Goal: Task Accomplishment & Management: Complete application form

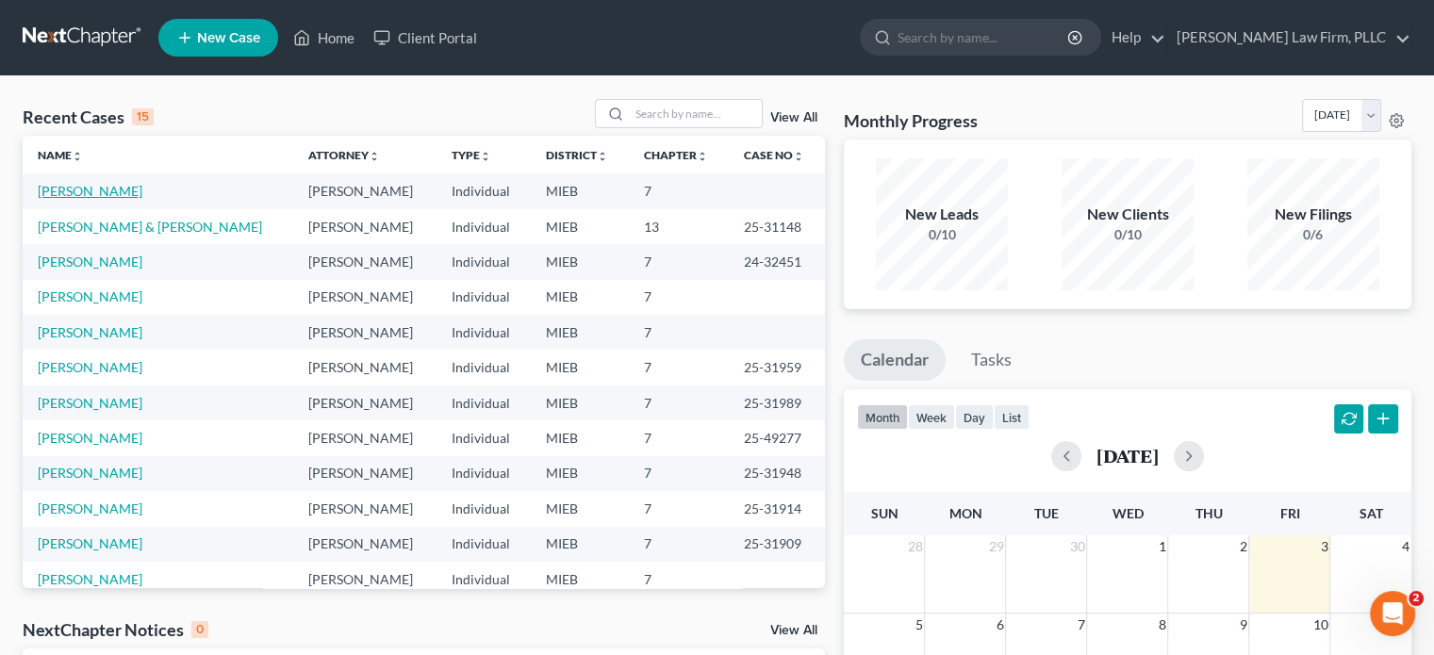
click at [107, 191] on link "[PERSON_NAME]" at bounding box center [90, 191] width 105 height 16
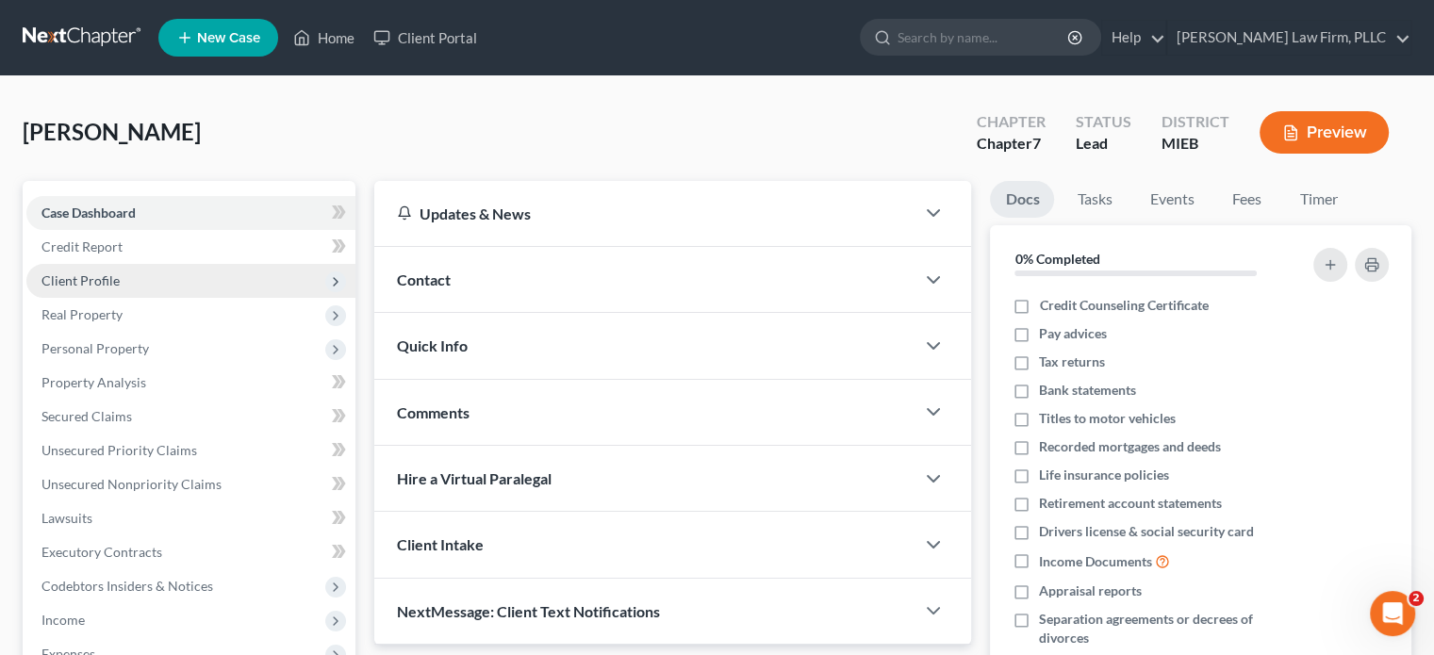
click at [109, 272] on span "Client Profile" at bounding box center [80, 280] width 78 height 16
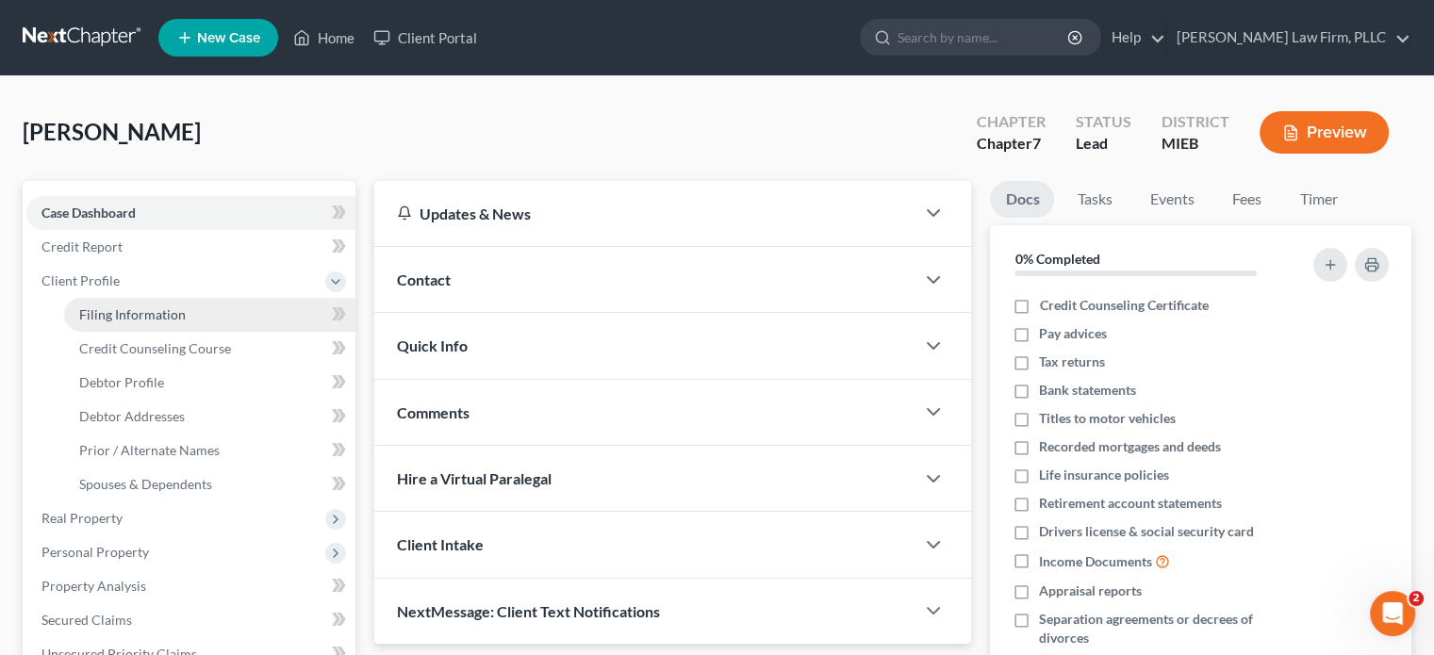
click at [140, 308] on span "Filing Information" at bounding box center [132, 314] width 107 height 16
select select "1"
select select "0"
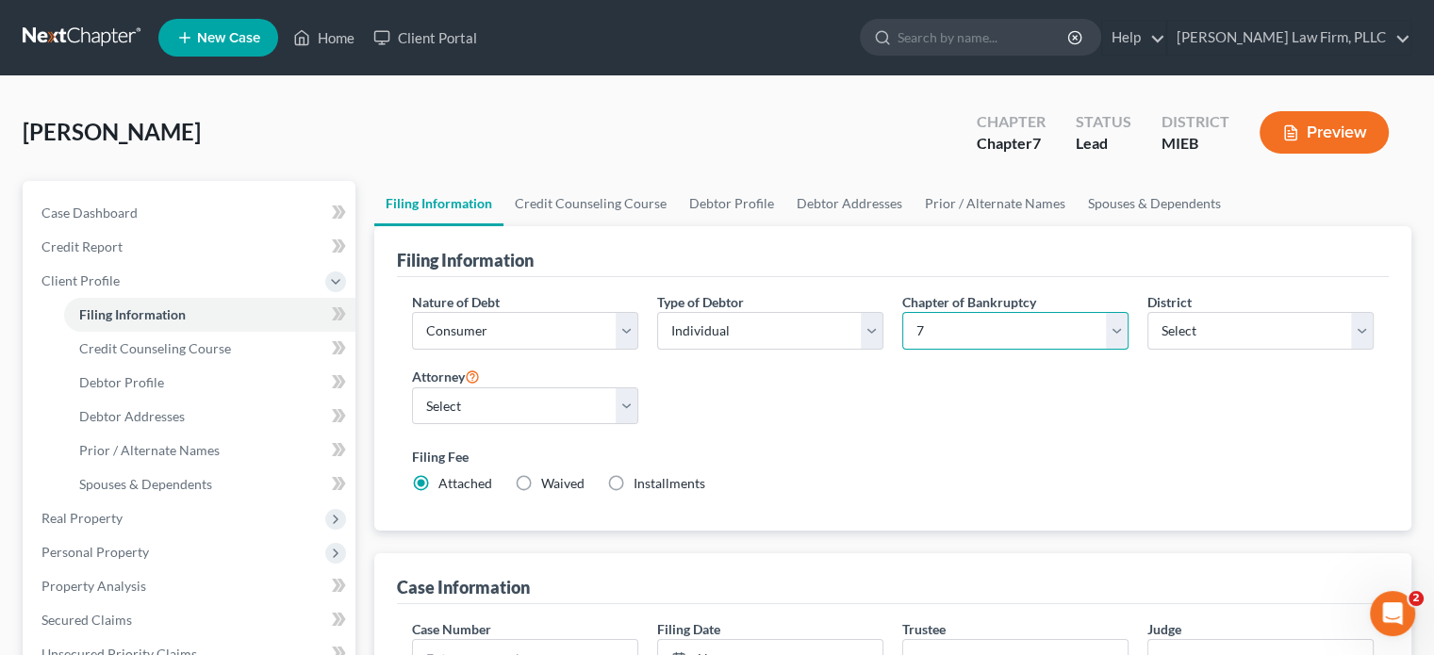
click at [1038, 327] on select "Select 7 11 12 13" at bounding box center [1015, 331] width 226 height 38
select select "3"
click at [902, 312] on select "Select 7 11 12 13" at bounding box center [1015, 331] width 226 height 38
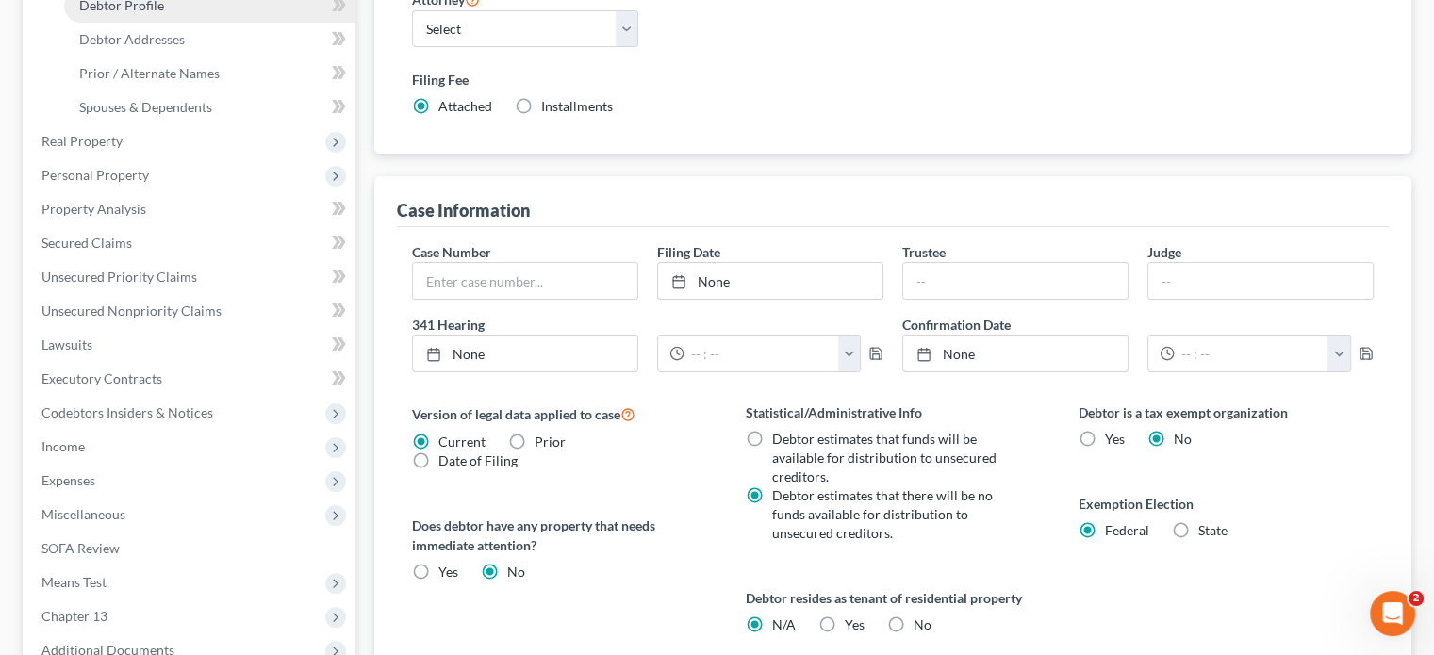
scroll to position [471, 0]
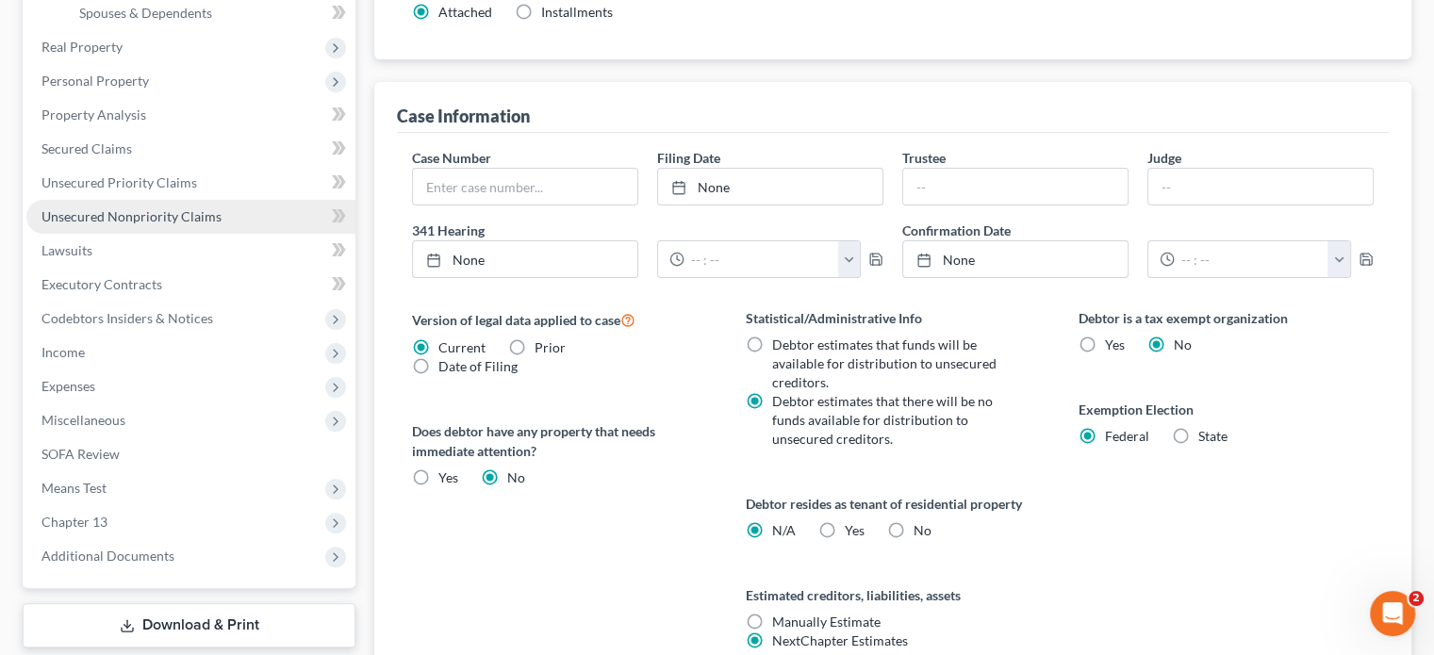
click at [98, 214] on span "Unsecured Nonpriority Claims" at bounding box center [131, 216] width 180 height 16
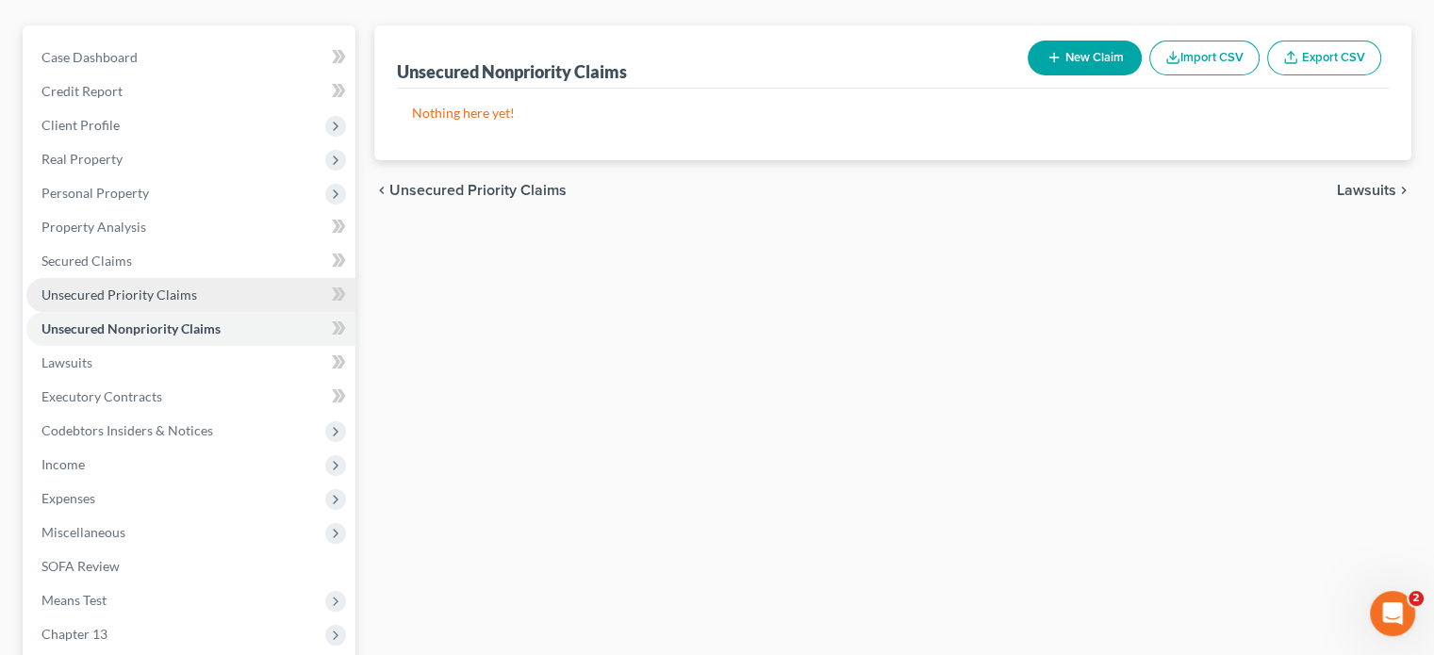
scroll to position [189, 0]
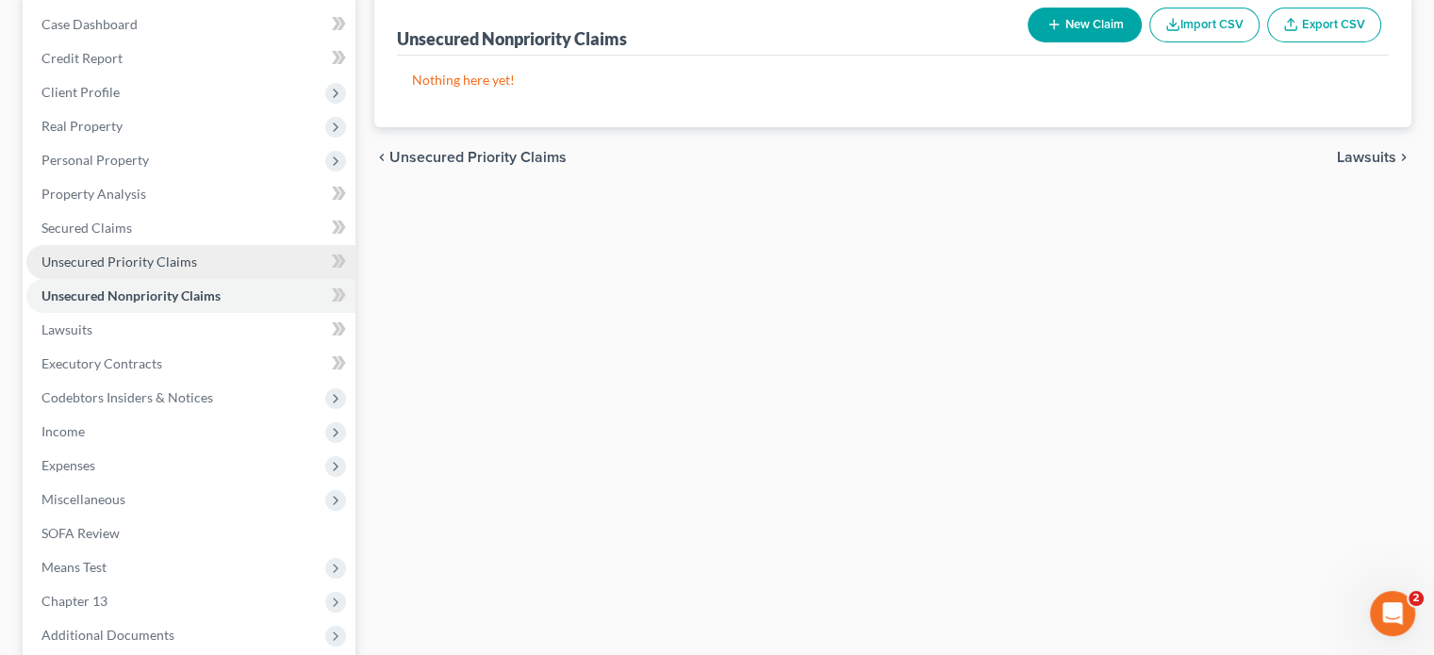
click at [140, 254] on span "Unsecured Priority Claims" at bounding box center [119, 262] width 156 height 16
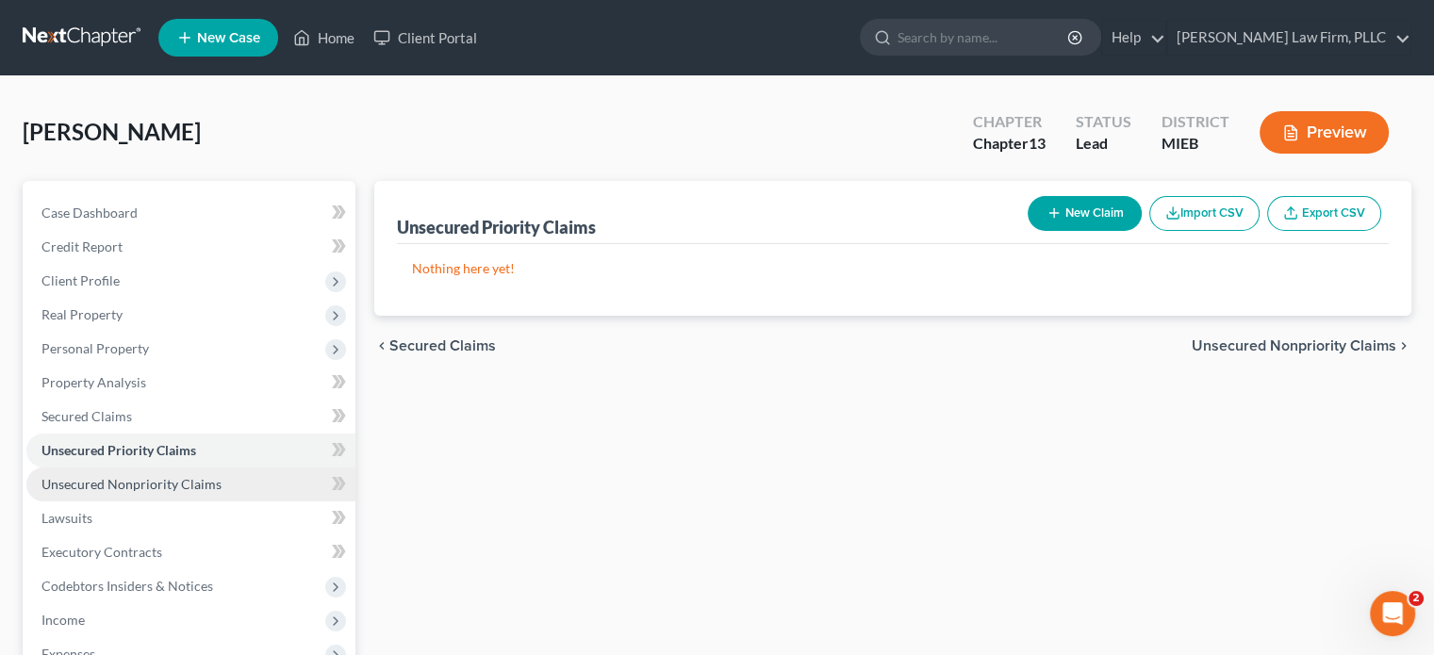
click at [140, 479] on span "Unsecured Nonpriority Claims" at bounding box center [131, 484] width 180 height 16
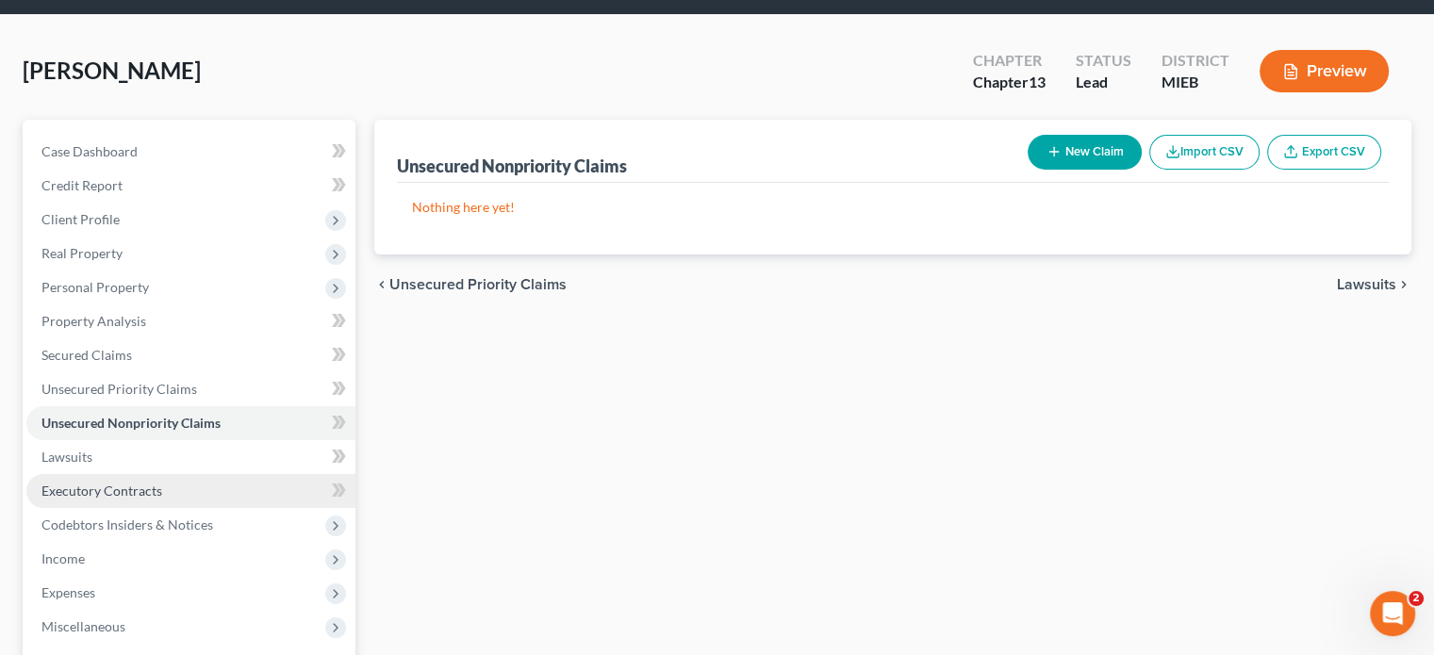
scroll to position [94, 0]
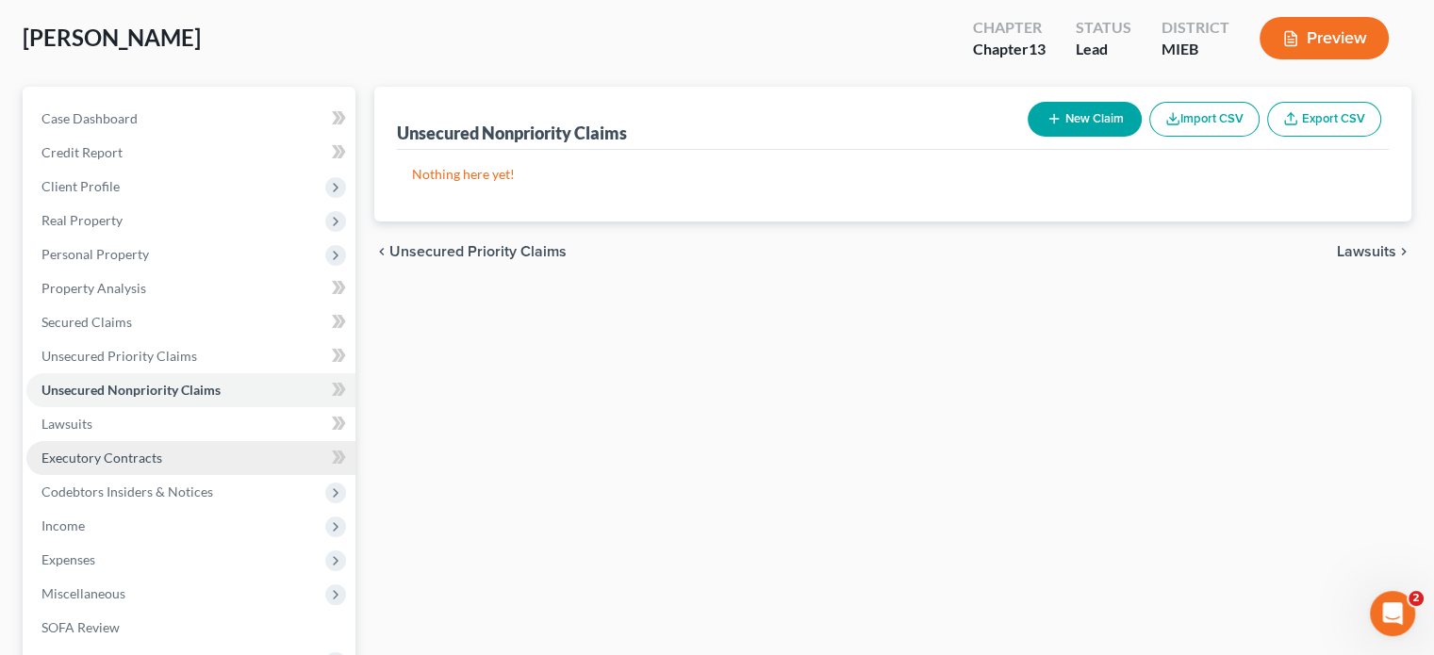
click at [119, 463] on span "Executory Contracts" at bounding box center [101, 458] width 121 height 16
